Goal: Check status: Check status

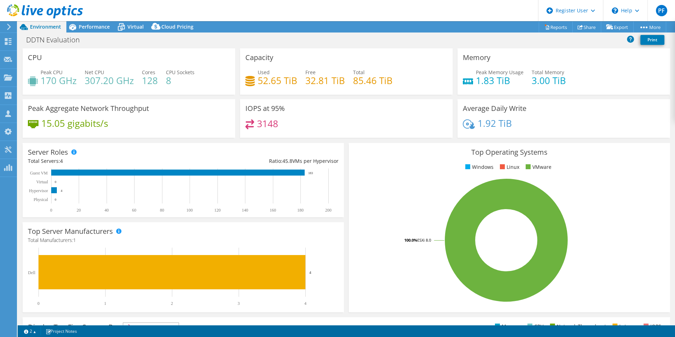
select select "USD"
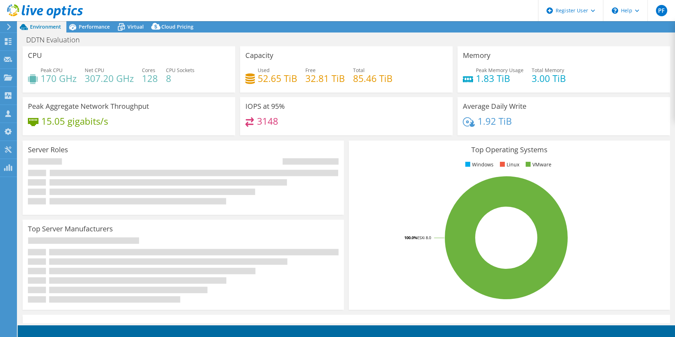
select select "USD"
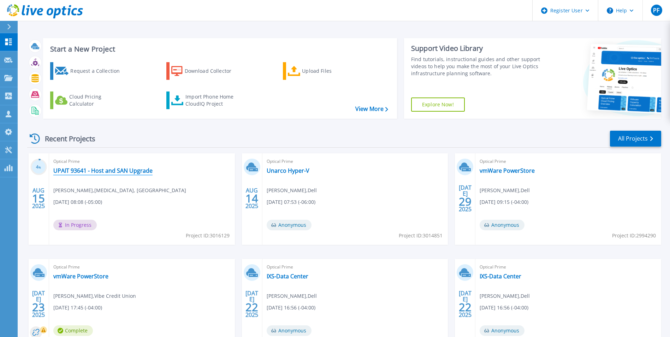
click at [116, 172] on link "UPAIT 93641 - Host and SAN Upgrade" at bounding box center [102, 170] width 99 height 7
